Goal: Navigation & Orientation: Find specific page/section

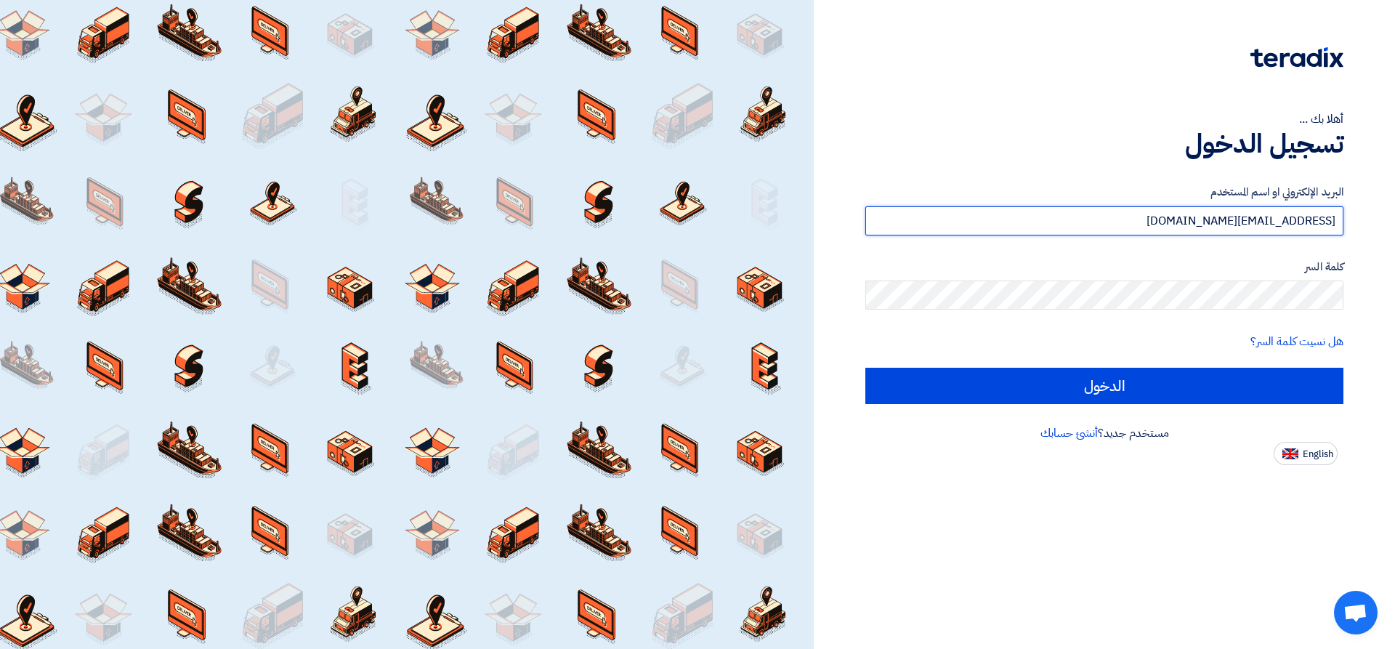
click at [1063, 224] on input "[EMAIL_ADDRESS][DOMAIN_NAME]" at bounding box center [1105, 220] width 478 height 29
click at [1064, 221] on input "[EMAIL_ADDRESS][DOMAIN_NAME]" at bounding box center [1105, 220] width 478 height 29
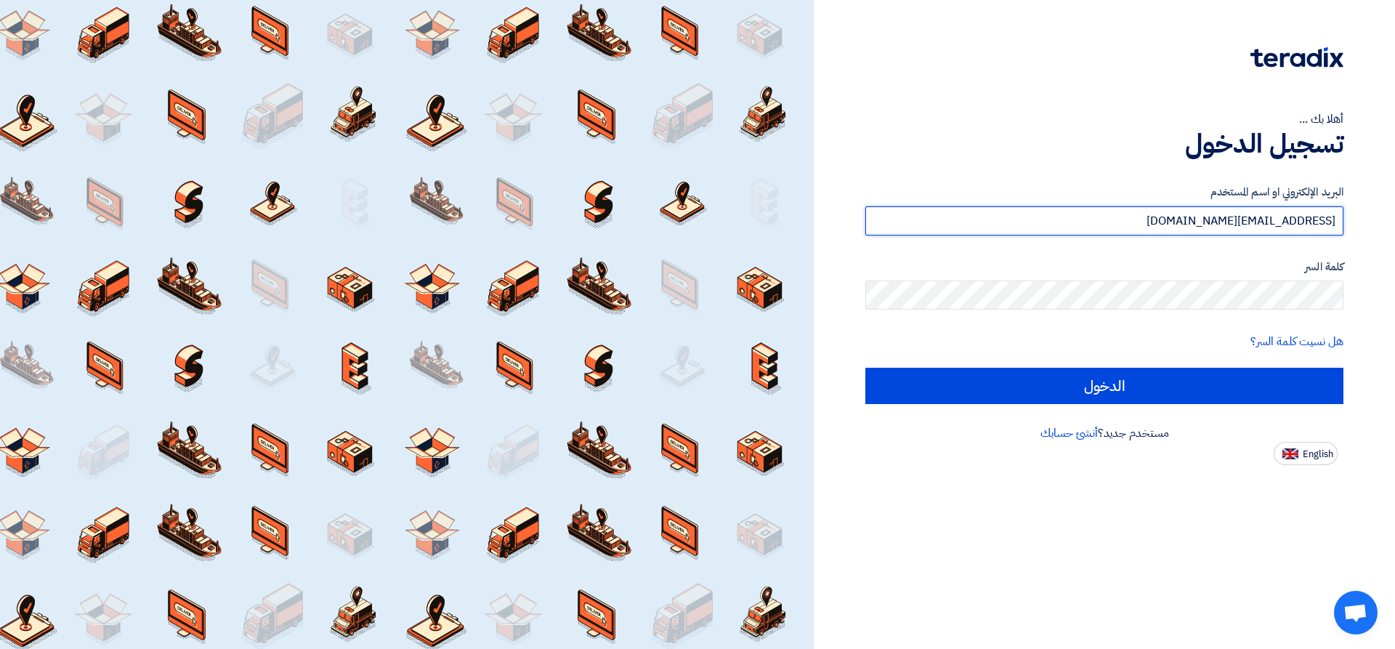
click at [1064, 221] on input "[EMAIL_ADDRESS][DOMAIN_NAME]" at bounding box center [1105, 220] width 478 height 29
paste input "zaidan"
type input "[EMAIL_ADDRESS][DOMAIN_NAME]"
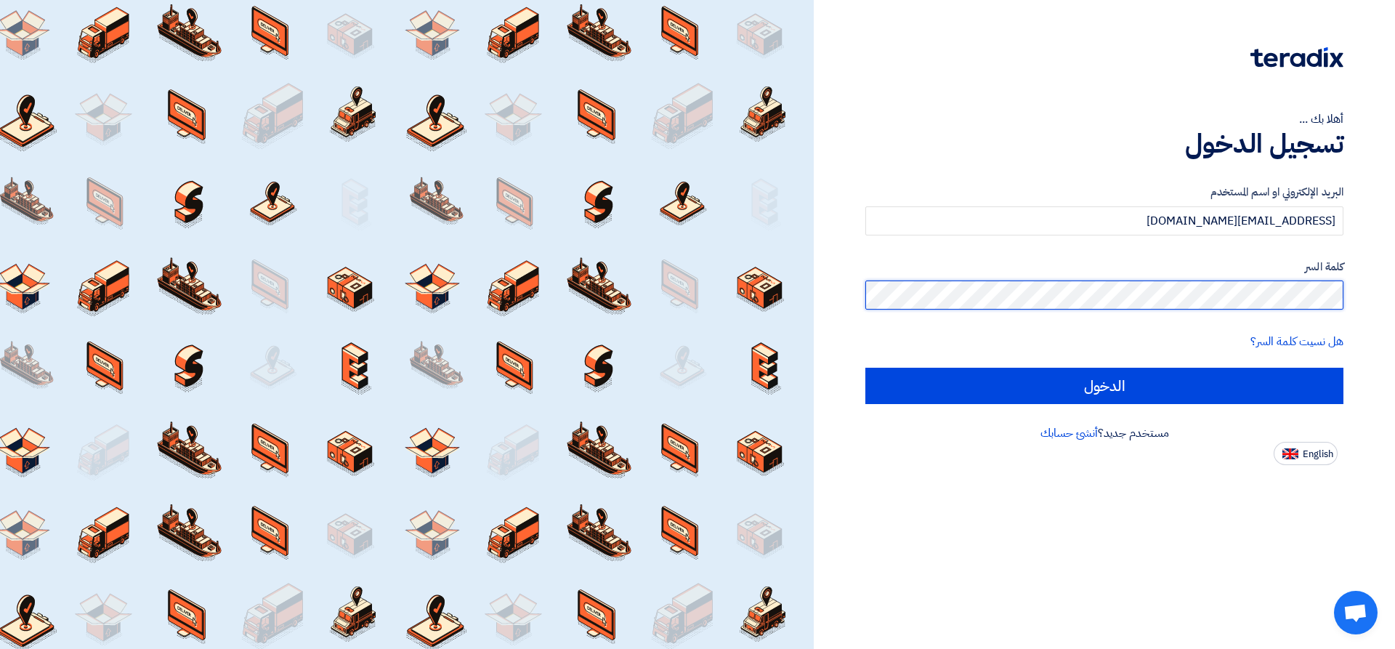
click at [866, 368] on input "الدخول" at bounding box center [1105, 386] width 478 height 36
type input "Sign in"
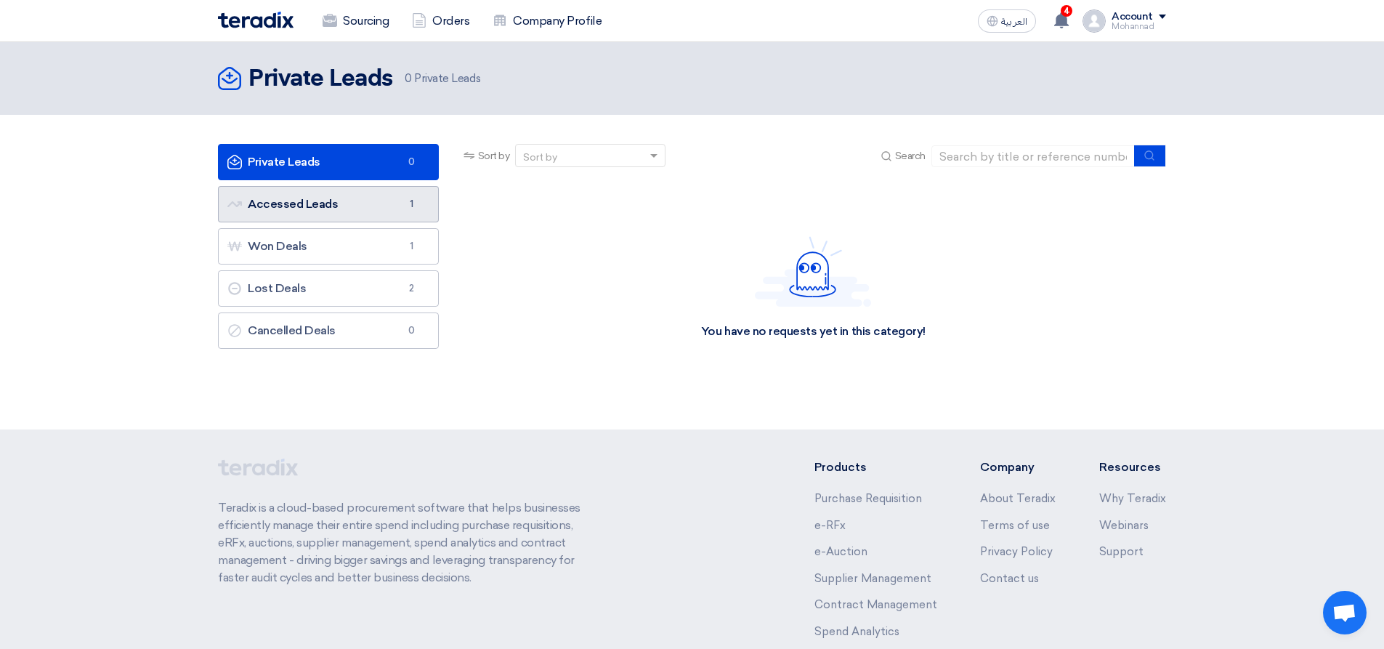
click at [362, 208] on link "Accessed Leads Accessed Leads 1" at bounding box center [328, 204] width 221 height 36
